Goal: Task Accomplishment & Management: Manage account settings

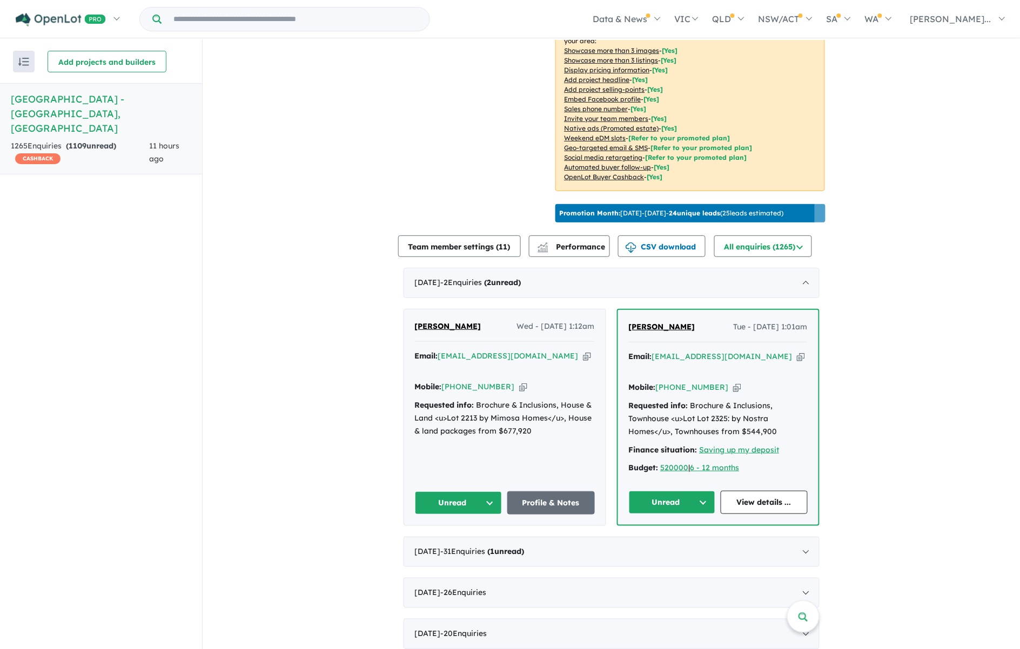
scroll to position [270, 0]
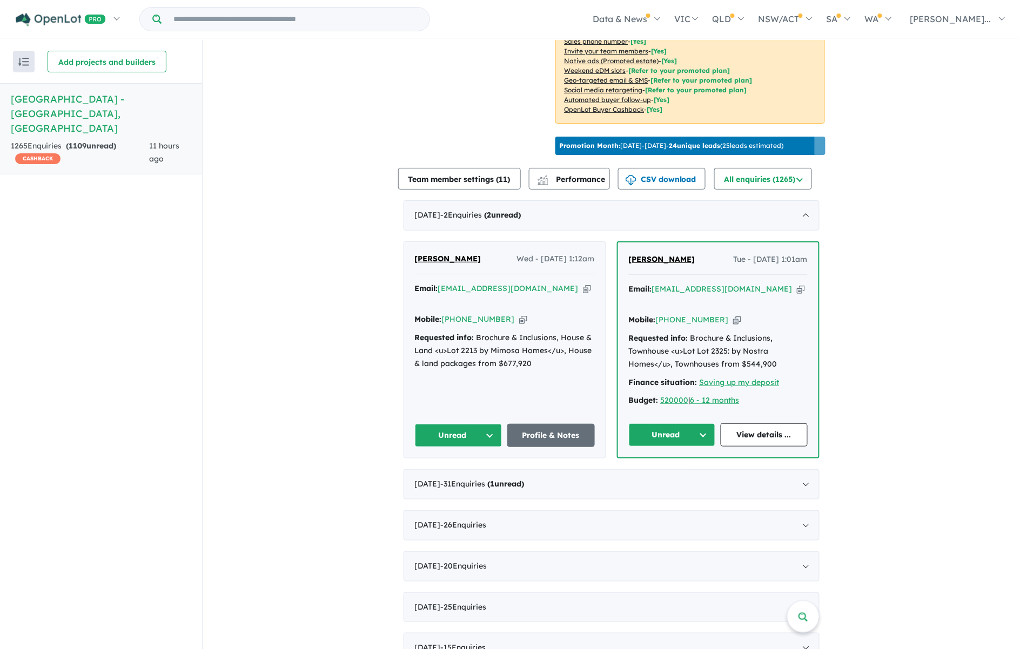
click at [679, 423] on button "Unread" at bounding box center [672, 434] width 87 height 23
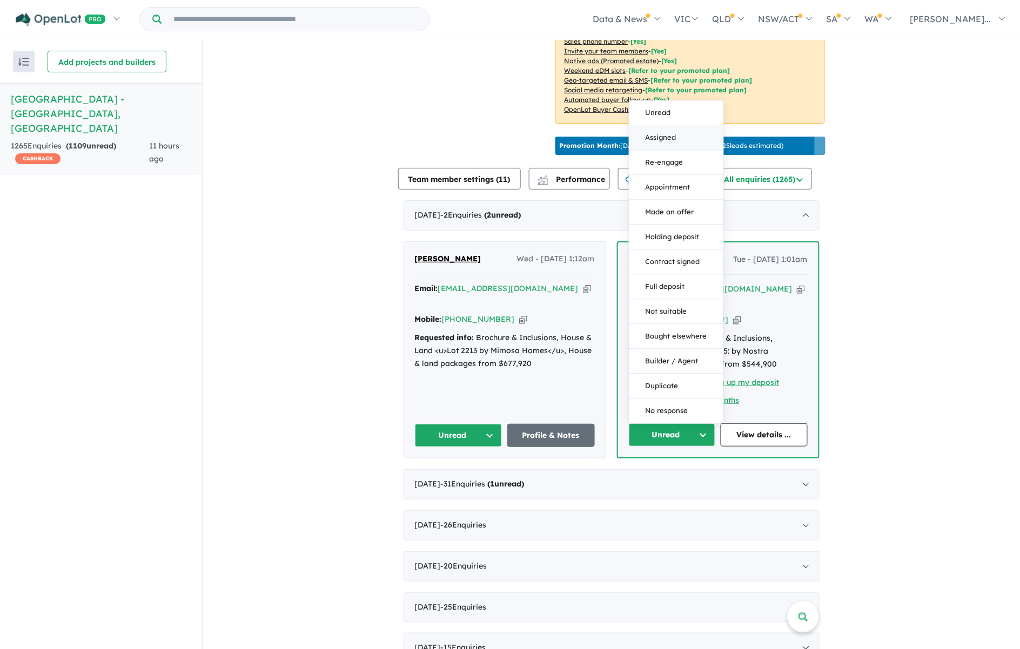
click at [665, 126] on button "Assigned" at bounding box center [676, 138] width 94 height 25
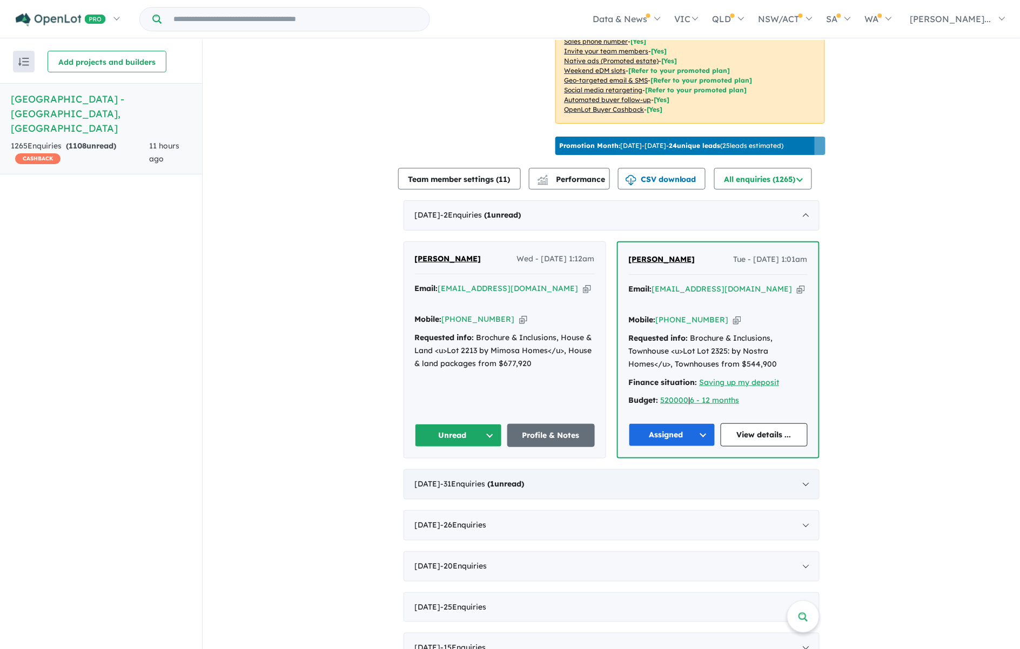
click at [805, 469] on div "[DATE] - 31 Enquir ies ( 1 unread)" at bounding box center [611, 484] width 416 height 30
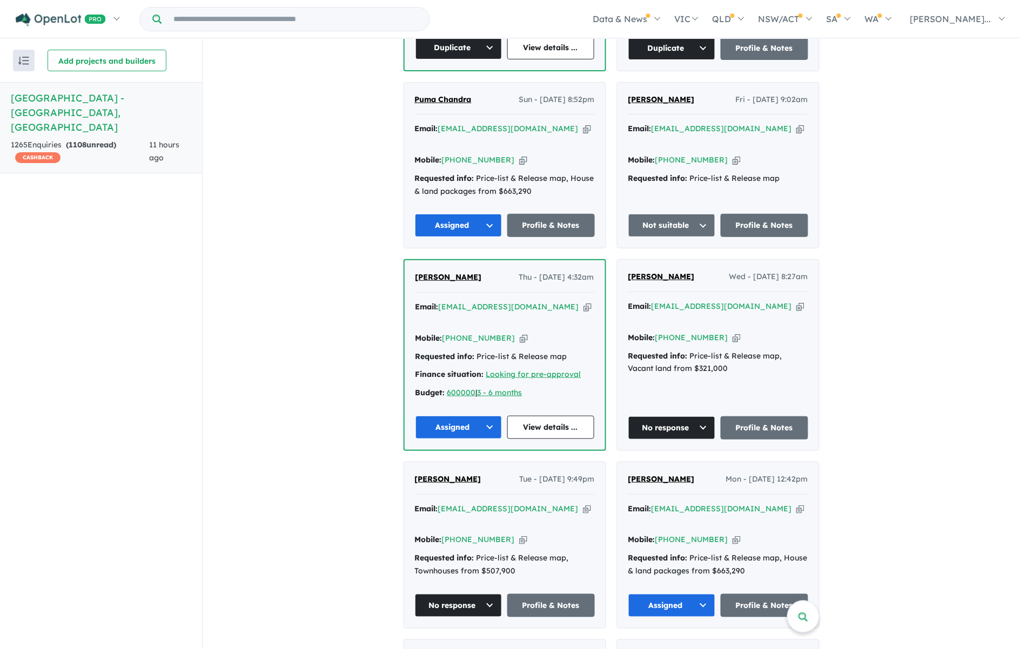
scroll to position [2093, 0]
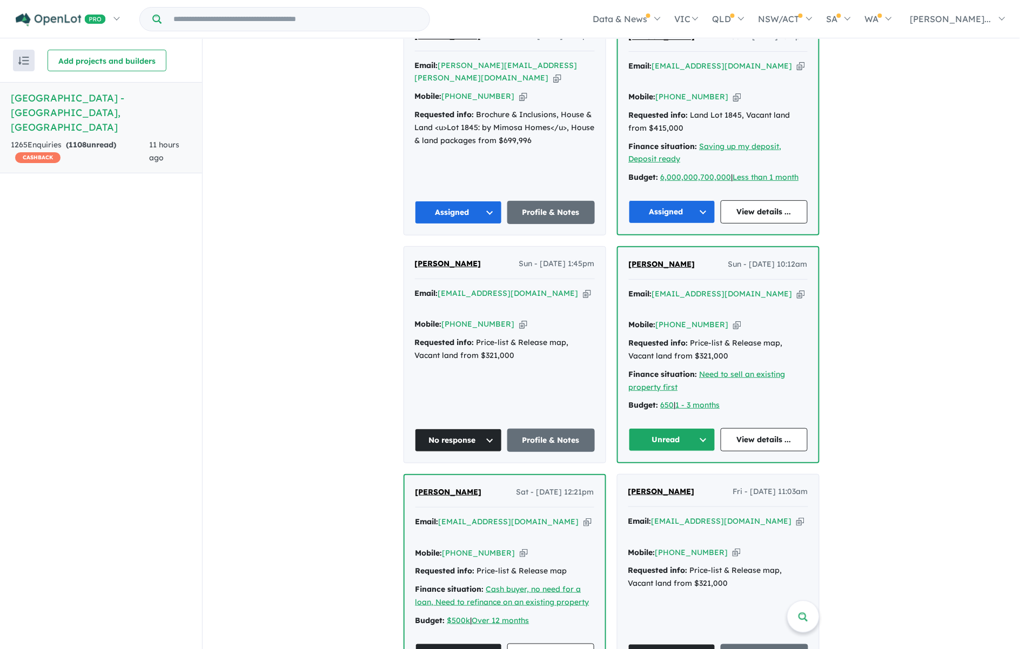
click at [733, 319] on icon "button" at bounding box center [737, 324] width 8 height 11
click at [696, 428] on button "Unread" at bounding box center [672, 439] width 87 height 23
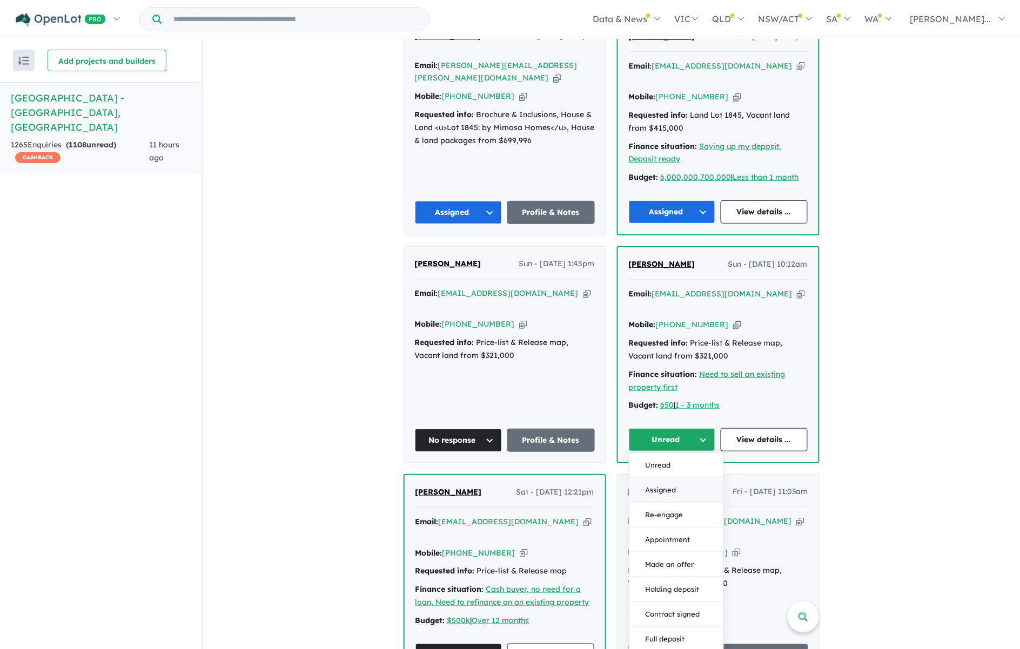
click at [696, 478] on button "Assigned" at bounding box center [676, 490] width 94 height 25
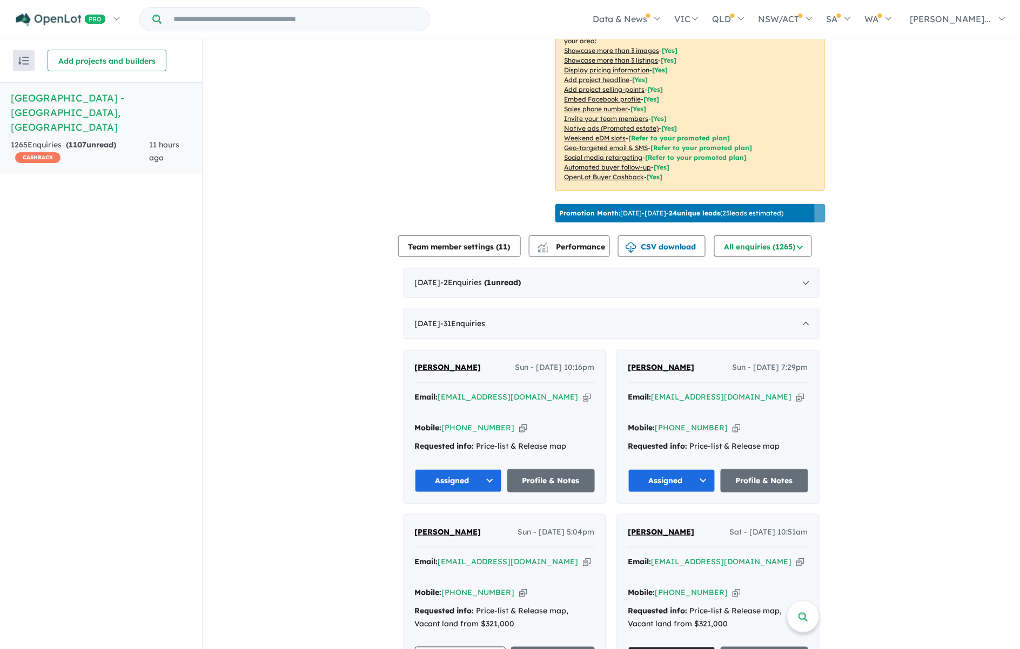
scroll to position [68, 0]
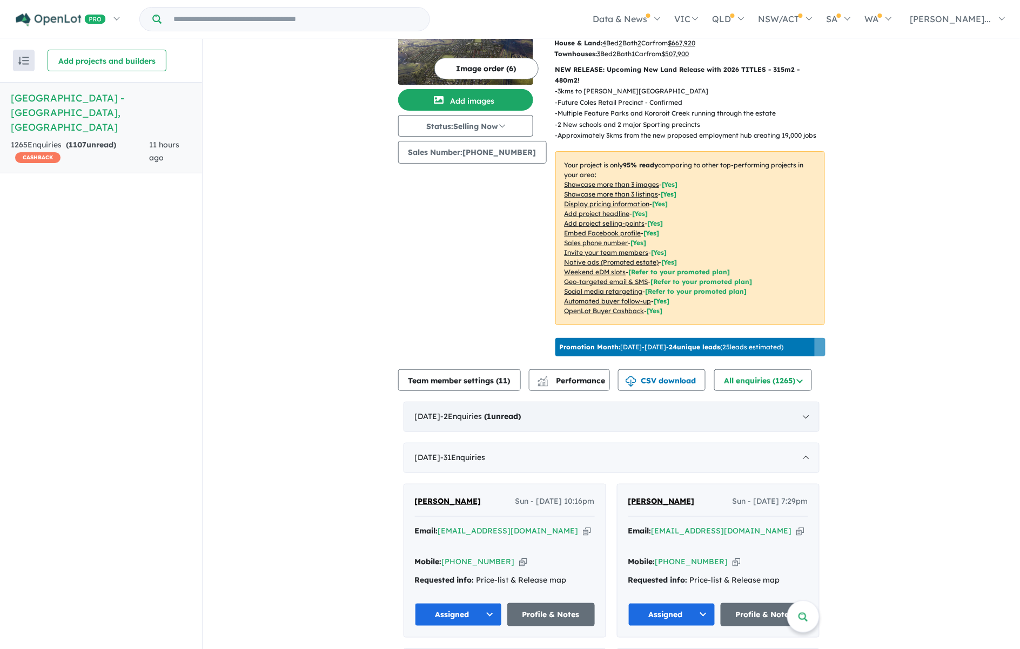
click at [585, 402] on div "[DATE] - 2 Enquir ies ( 1 unread)" at bounding box center [611, 417] width 416 height 30
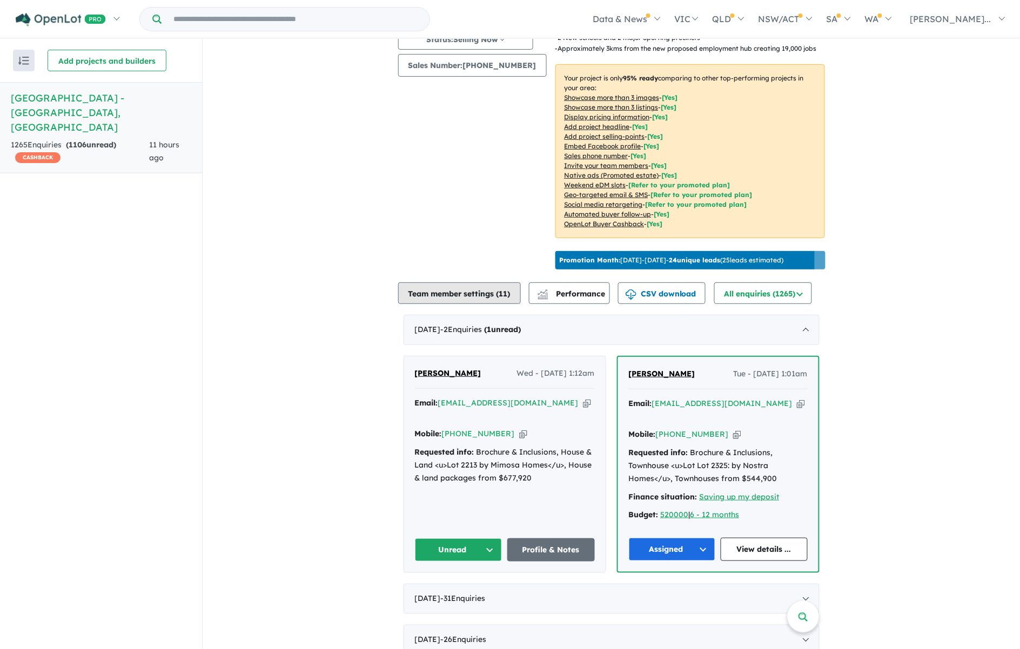
scroll to position [270, 0]
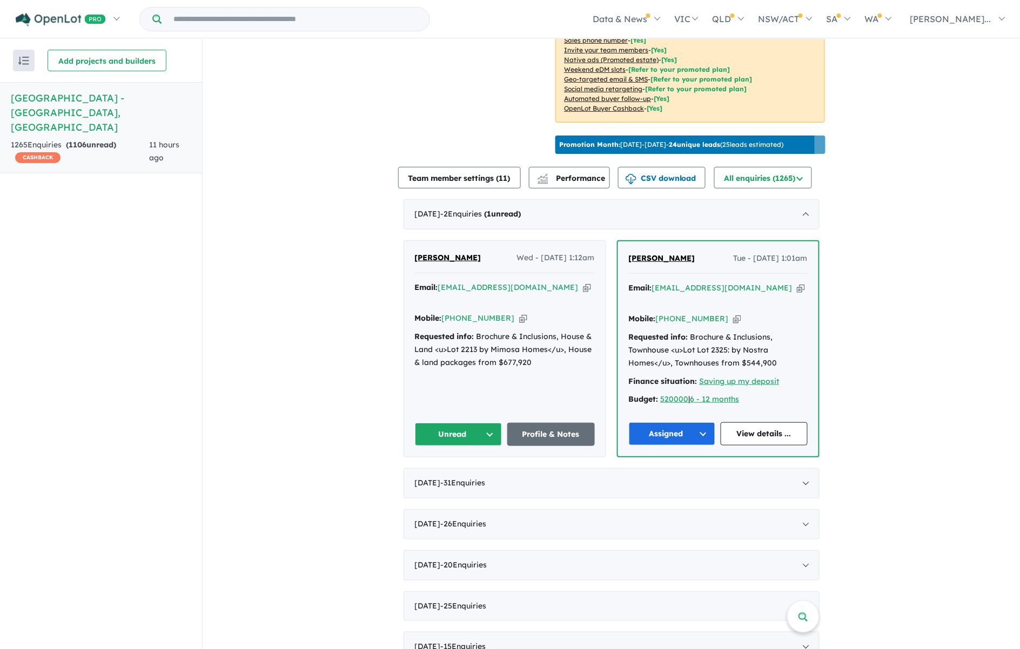
click at [519, 313] on icon "button" at bounding box center [523, 318] width 8 height 11
drag, startPoint x: 488, startPoint y: 240, endPoint x: 406, endPoint y: 241, distance: 81.6
click at [406, 241] on div "[PERSON_NAME] Wed - [DATE] 1:12am Email: [EMAIL_ADDRESS][DOMAIN_NAME] Copied! M…" at bounding box center [504, 349] width 201 height 216
drag, startPoint x: 406, startPoint y: 241, endPoint x: 419, endPoint y: 240, distance: 12.4
copy span "[PERSON_NAME]"
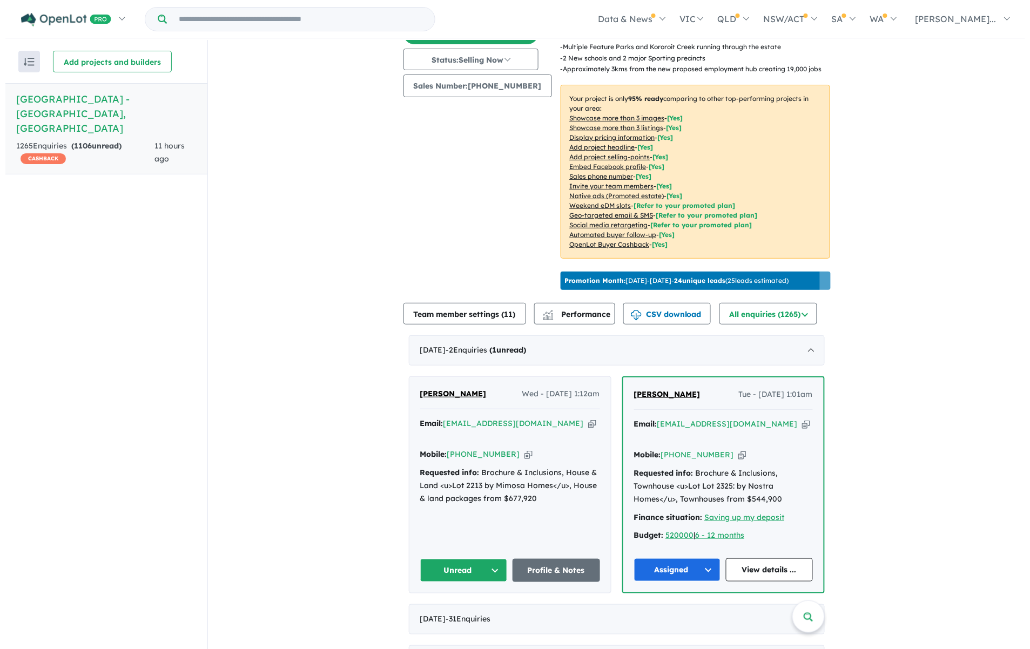
scroll to position [0, 0]
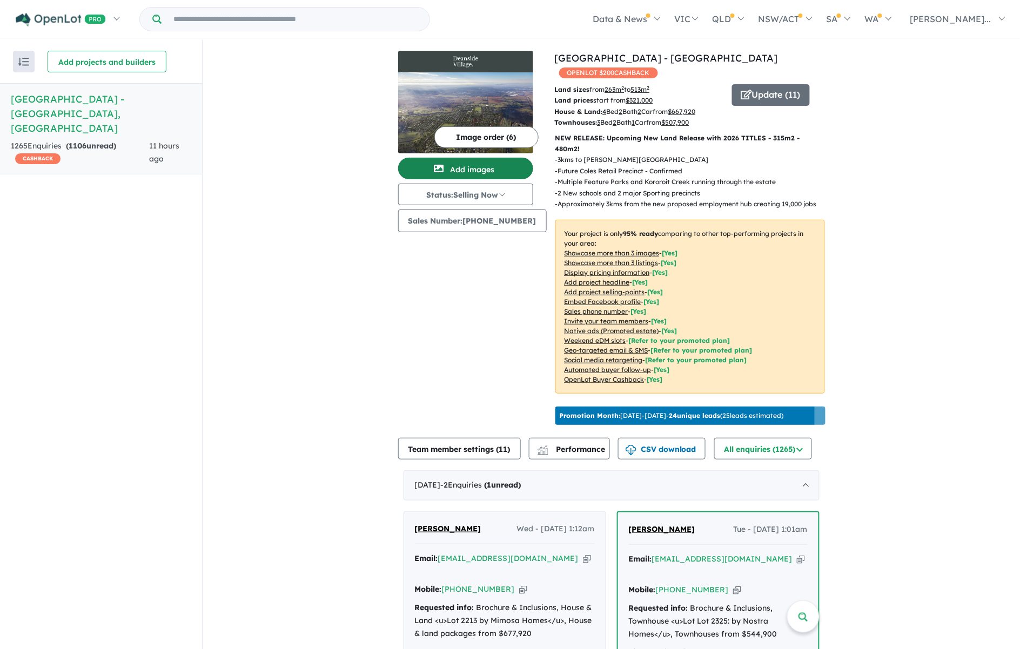
click at [460, 161] on button "Add images" at bounding box center [465, 169] width 135 height 22
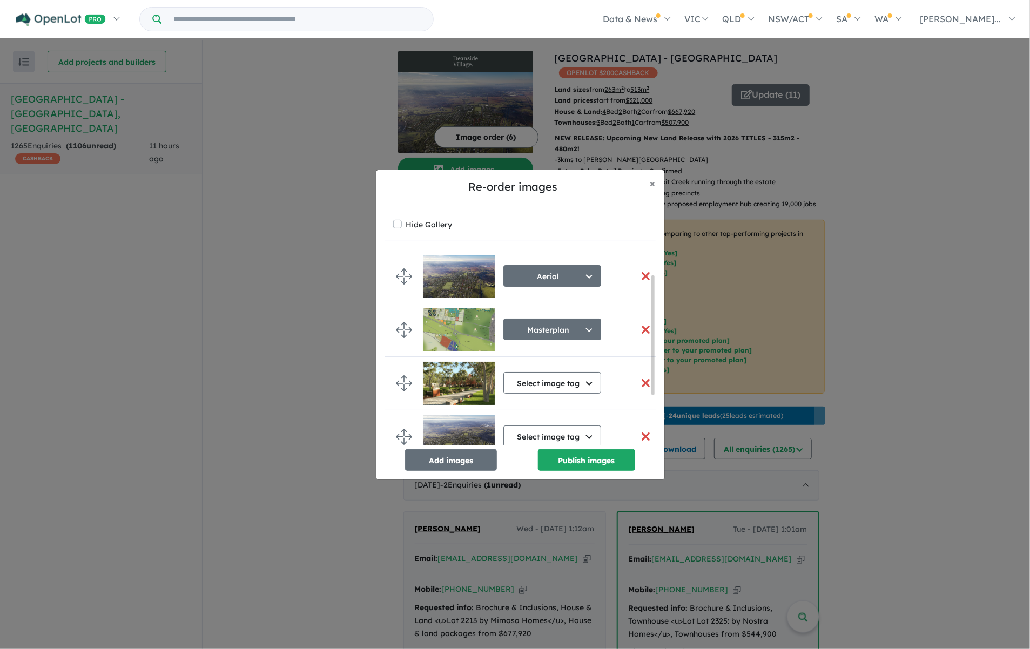
scroll to position [119, 0]
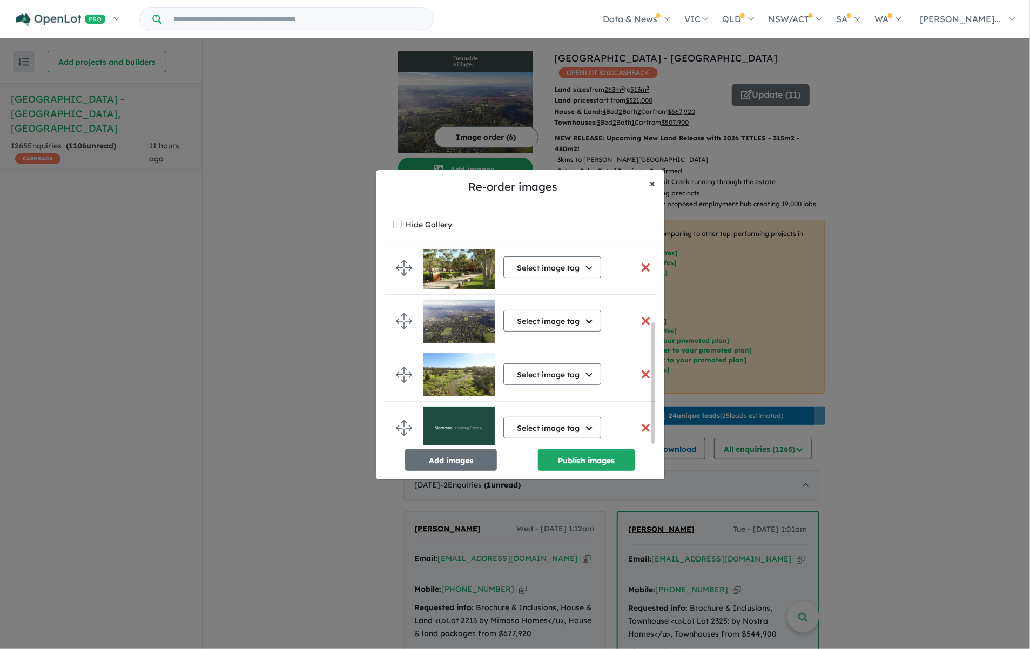
click at [652, 184] on span "×" at bounding box center [652, 183] width 5 height 12
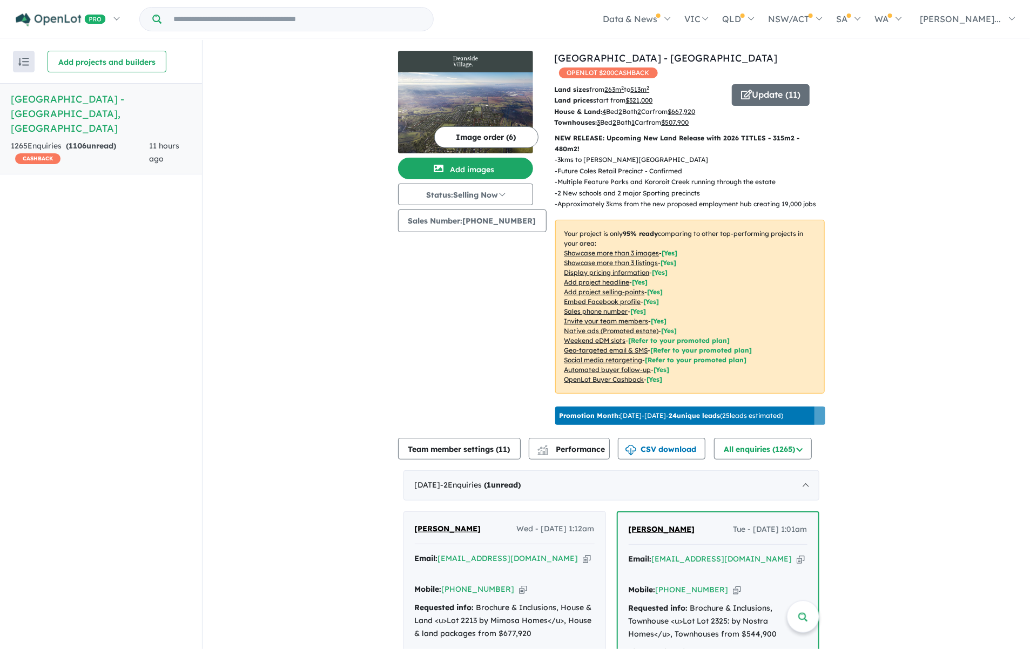
scroll to position [0, 0]
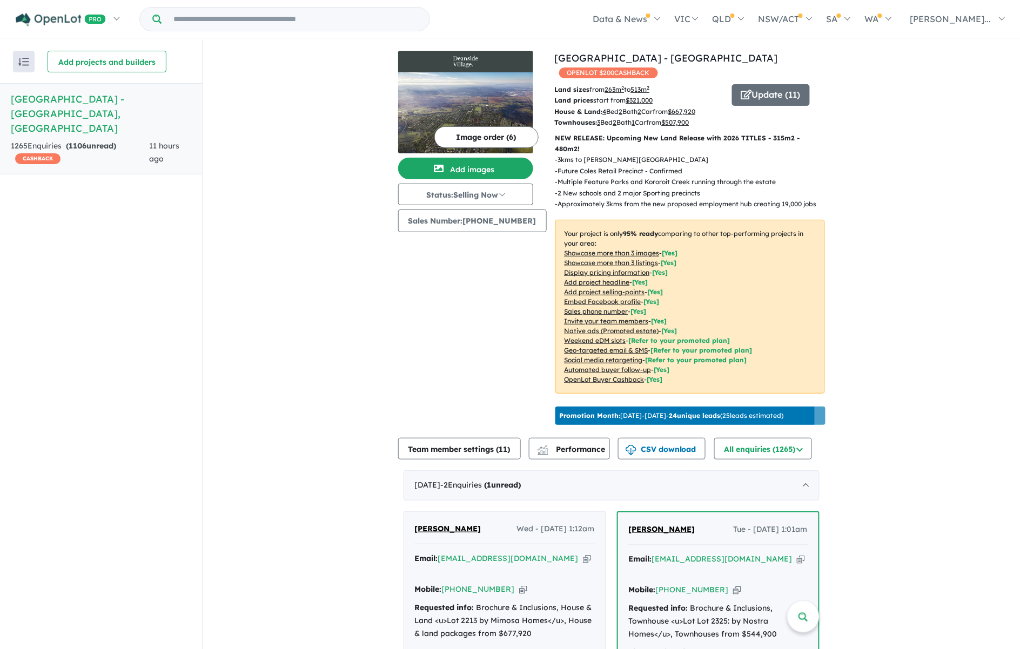
click at [570, 107] on b "House & Land:" at bounding box center [579, 111] width 48 height 8
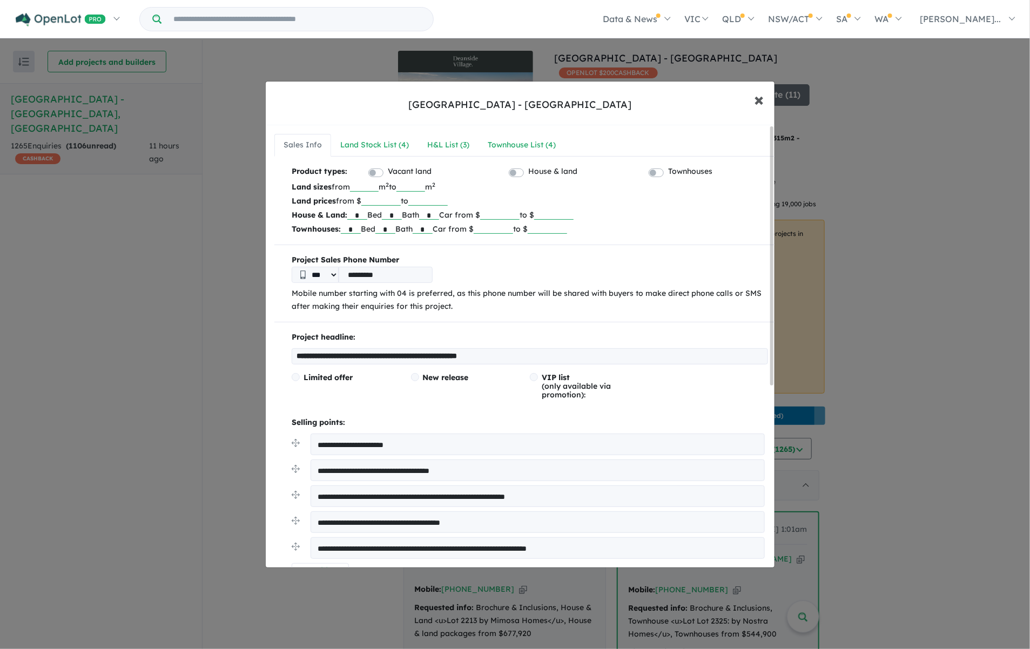
click at [757, 102] on span "×" at bounding box center [759, 98] width 10 height 23
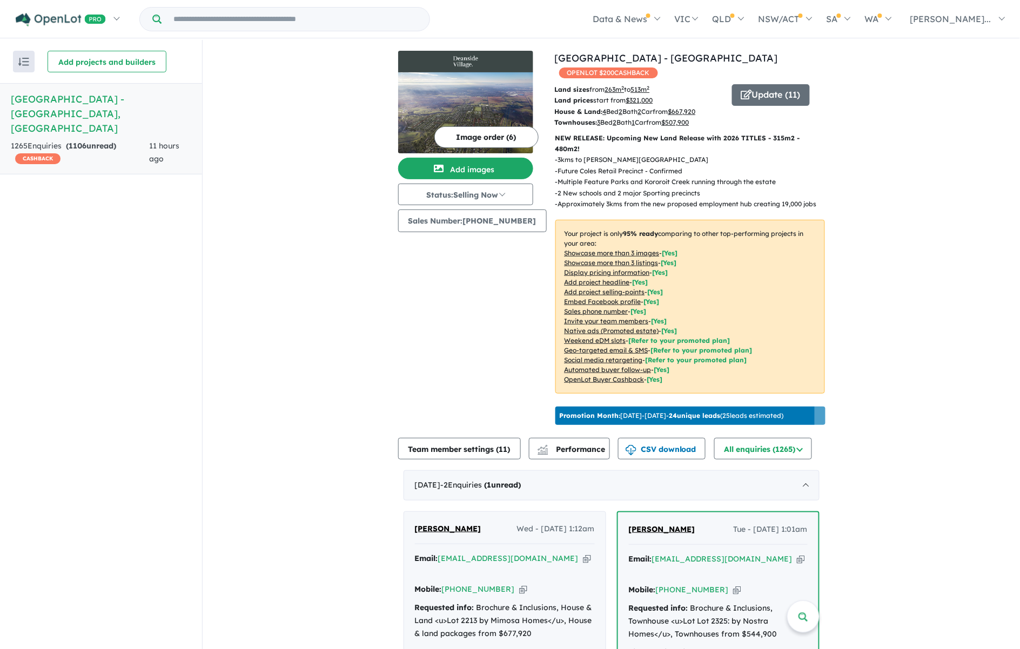
click at [745, 177] on p "- Multiple Feature Parks and Kororoit Creek running through the estate" at bounding box center [690, 182] width 270 height 11
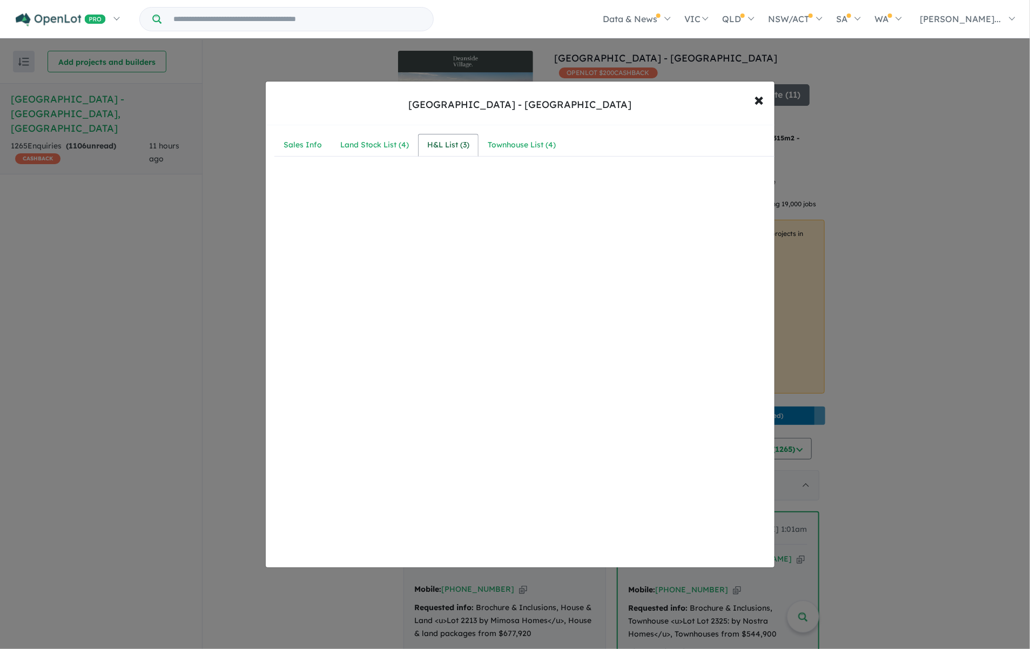
click at [441, 143] on div "H&L List ( 3 )" at bounding box center [448, 145] width 42 height 13
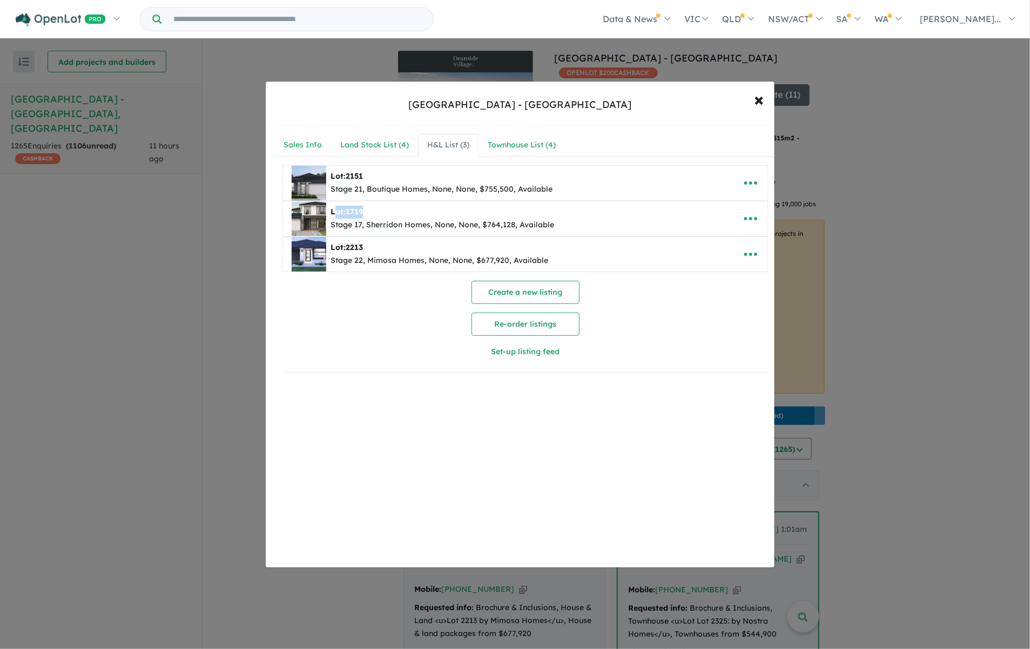
drag, startPoint x: 338, startPoint y: 214, endPoint x: 385, endPoint y: 216, distance: 47.0
click at [385, 216] on div "Lot: 1719" at bounding box center [443, 212] width 224 height 13
drag, startPoint x: 385, startPoint y: 216, endPoint x: 336, endPoint y: 300, distance: 97.3
click at [336, 311] on div "Create a new listing Re-order listings Set-up listing feed" at bounding box center [525, 322] width 486 height 83
click at [376, 246] on div "Lot: 2213" at bounding box center [440, 247] width 218 height 13
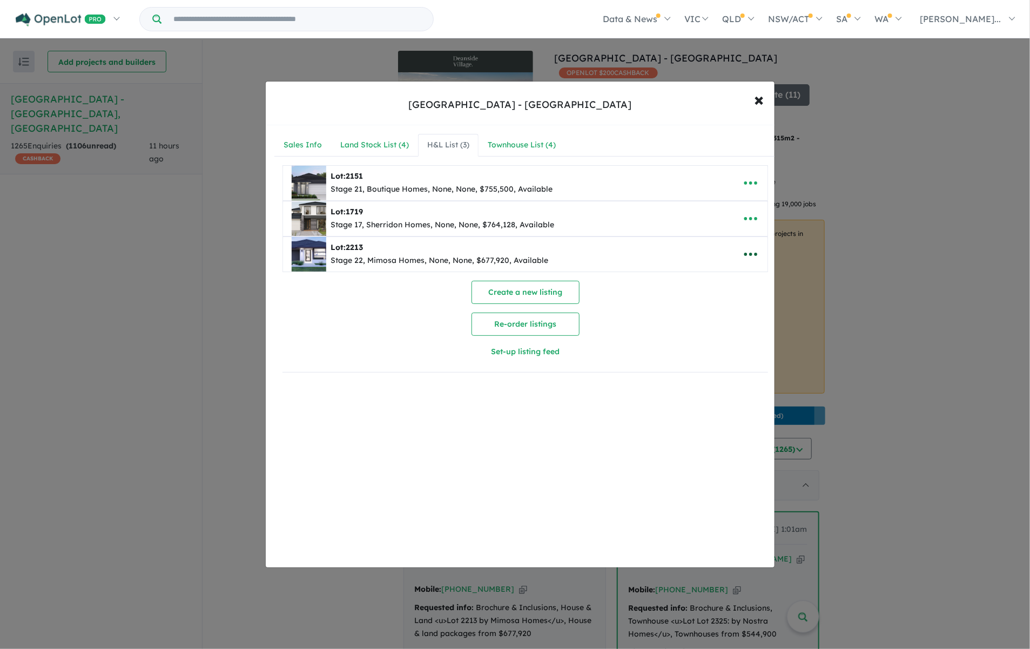
click at [745, 257] on icon "button" at bounding box center [751, 254] width 16 height 16
click at [314, 252] on img at bounding box center [309, 254] width 35 height 35
click at [388, 151] on div "Land Stock List ( 4 )" at bounding box center [374, 145] width 69 height 13
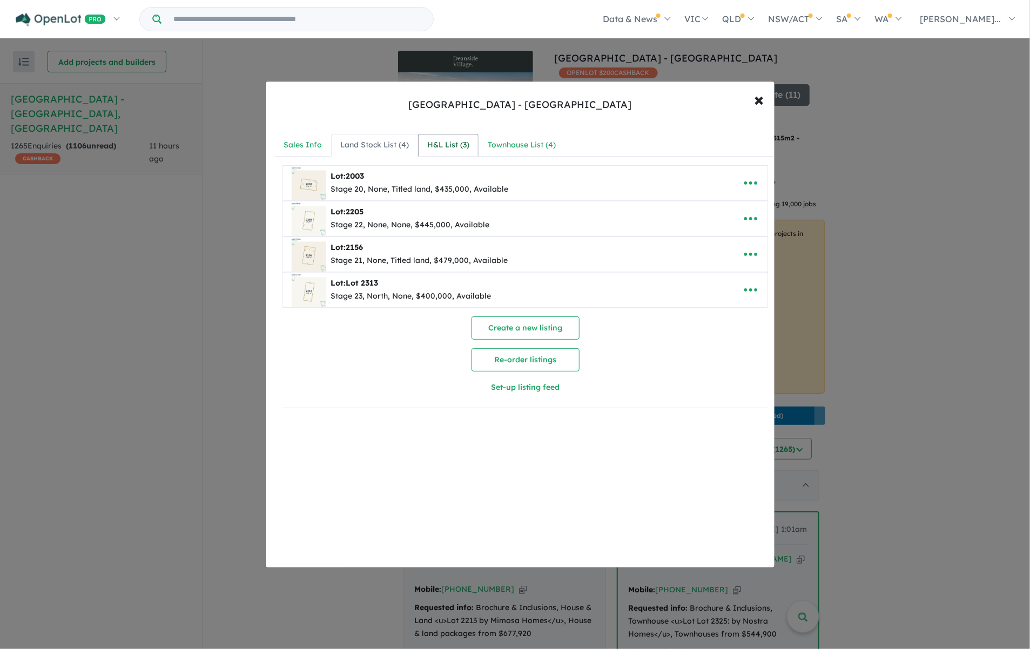
click at [439, 141] on div "H&L List ( 3 )" at bounding box center [448, 145] width 42 height 13
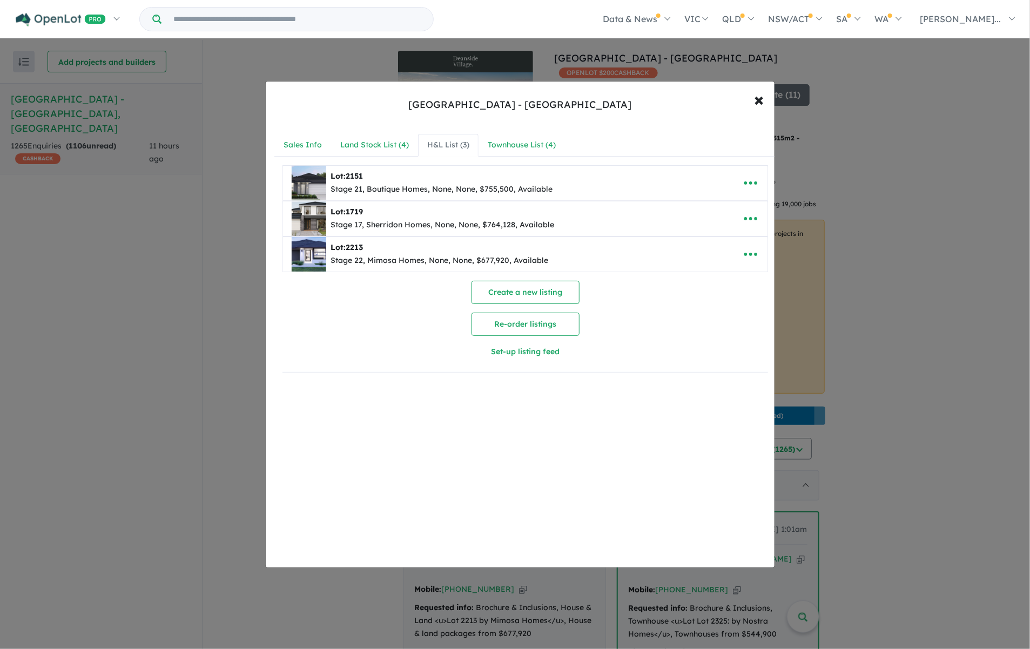
click at [709, 319] on div "Create a new listing Re-order listings Set-up listing feed" at bounding box center [525, 322] width 486 height 83
click at [395, 285] on div "Create a new listing Re-order listings Set-up listing feed" at bounding box center [525, 322] width 486 height 83
click at [319, 255] on img at bounding box center [309, 254] width 35 height 35
click at [759, 99] on span "×" at bounding box center [759, 98] width 10 height 23
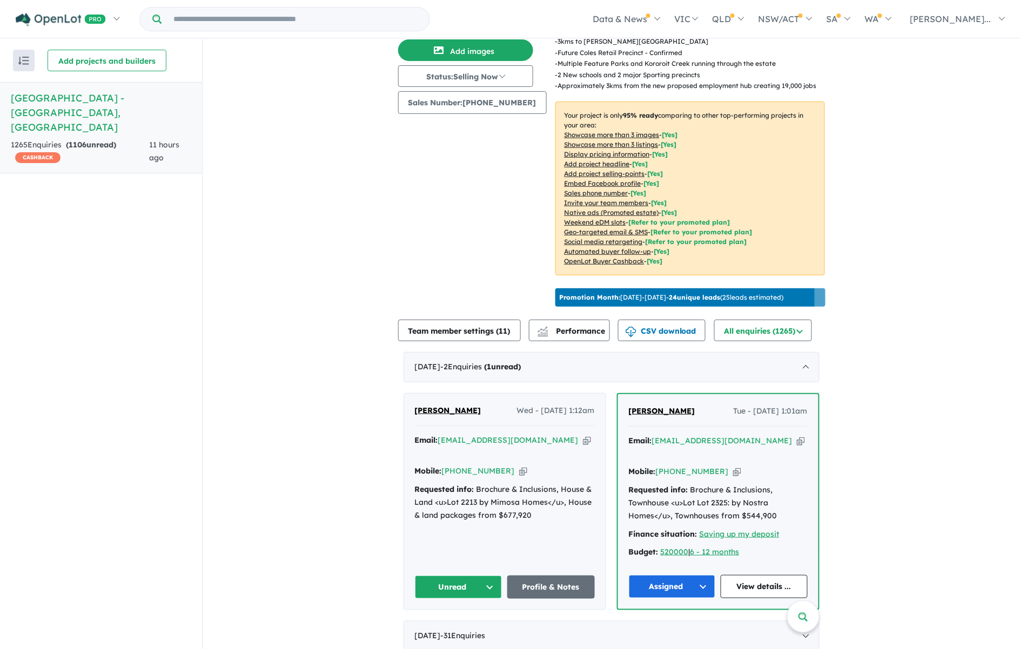
scroll to position [135, 0]
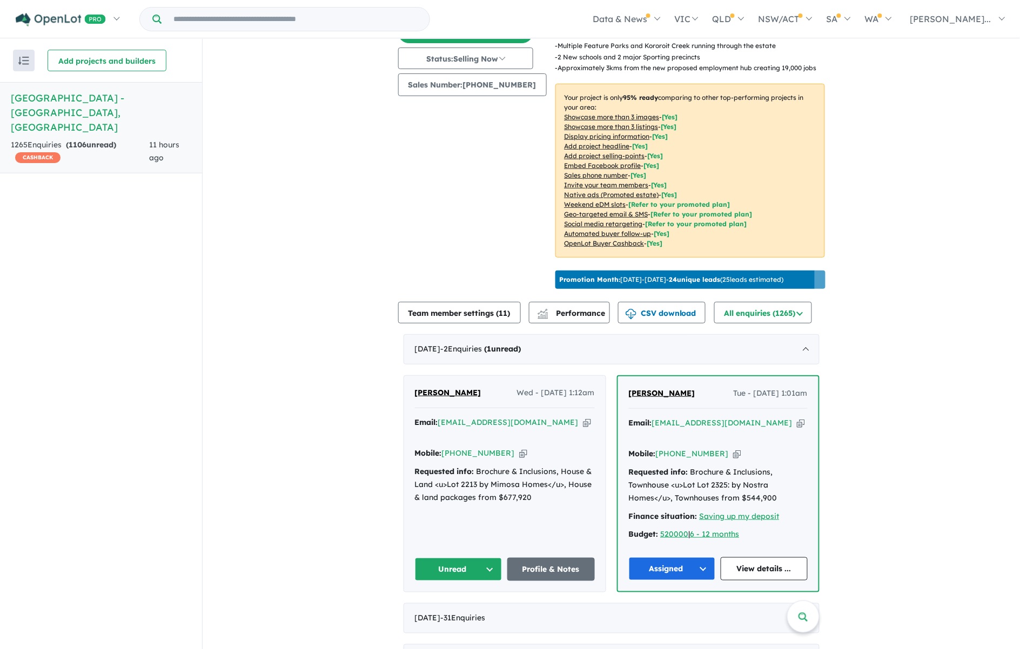
click at [487, 387] on div "[PERSON_NAME] Wed - [DATE] 1:12am" at bounding box center [505, 398] width 180 height 22
drag, startPoint x: 489, startPoint y: 377, endPoint x: 406, endPoint y: 377, distance: 83.2
click at [406, 377] on div "[PERSON_NAME] Wed - [DATE] 1:12am Email: [EMAIL_ADDRESS][DOMAIN_NAME] Copied! M…" at bounding box center [504, 484] width 201 height 216
copy span "[PERSON_NAME]"
click at [519, 448] on icon "button" at bounding box center [523, 453] width 8 height 11
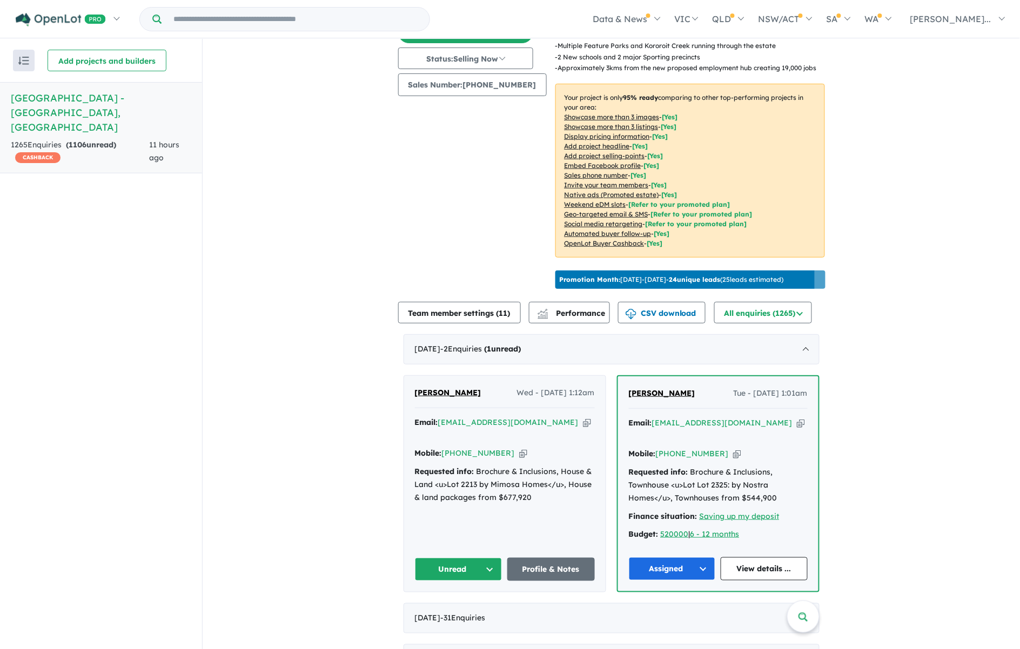
copy span "[PERSON_NAME]"
click at [583, 417] on icon "button" at bounding box center [587, 422] width 8 height 11
copy span "[PERSON_NAME]"
